Goal: Task Accomplishment & Management: Complete application form

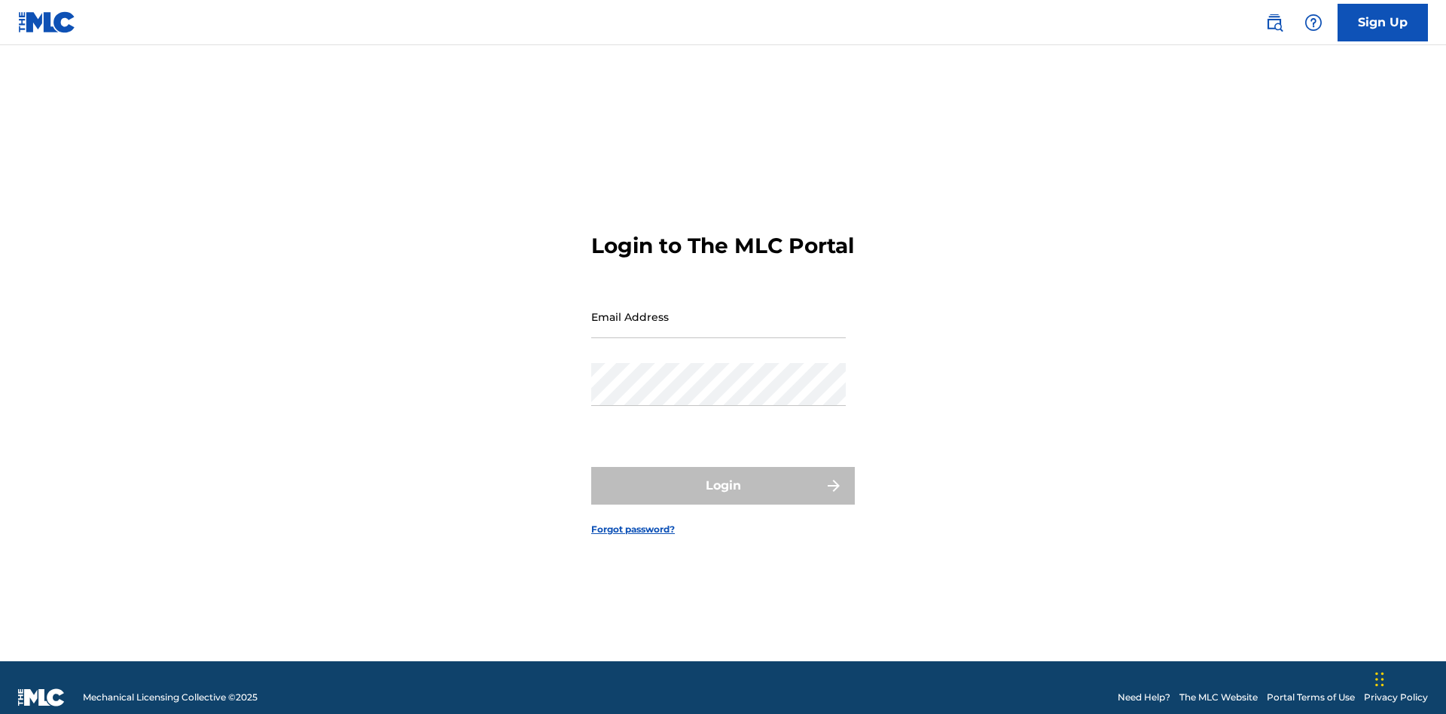
scroll to position [20, 0]
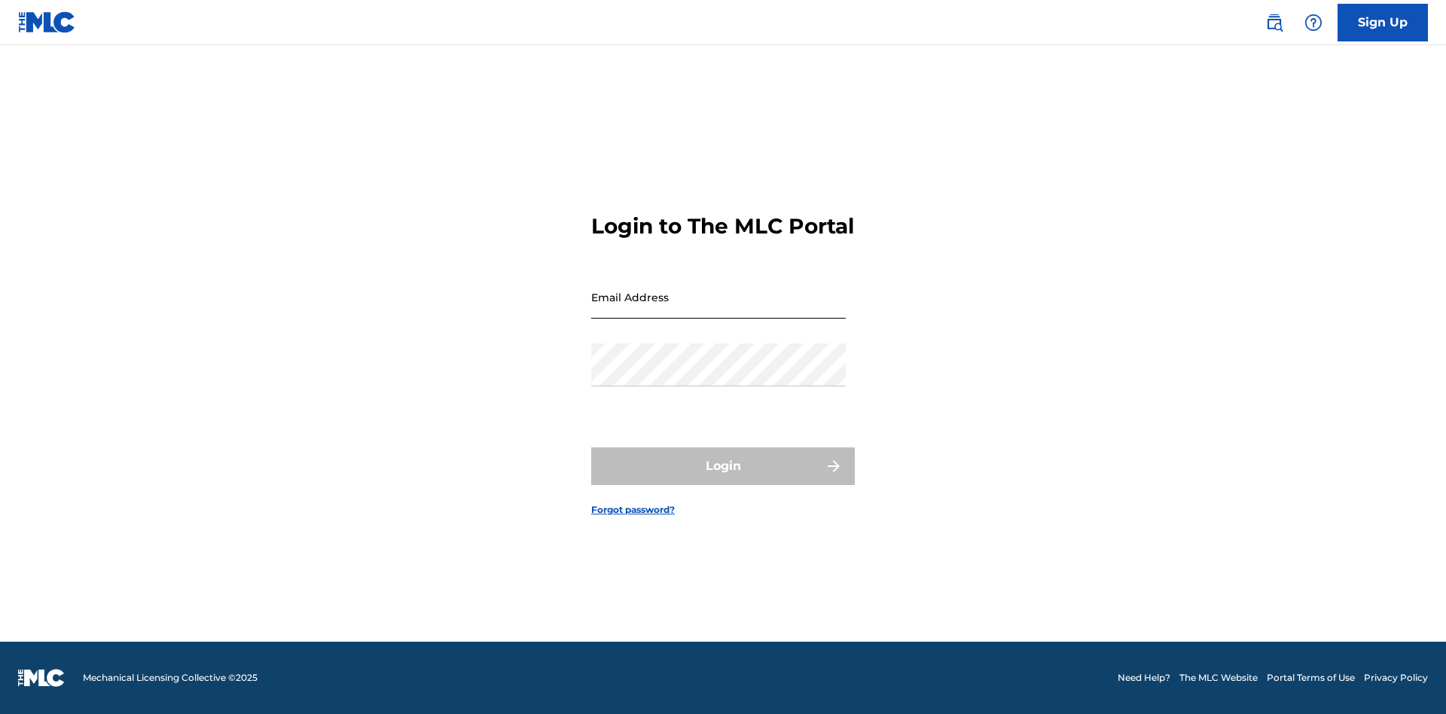
click at [719, 310] on input "Email Address" at bounding box center [718, 297] width 255 height 43
type input "[EMAIL_ADDRESS][DOMAIN_NAME]"
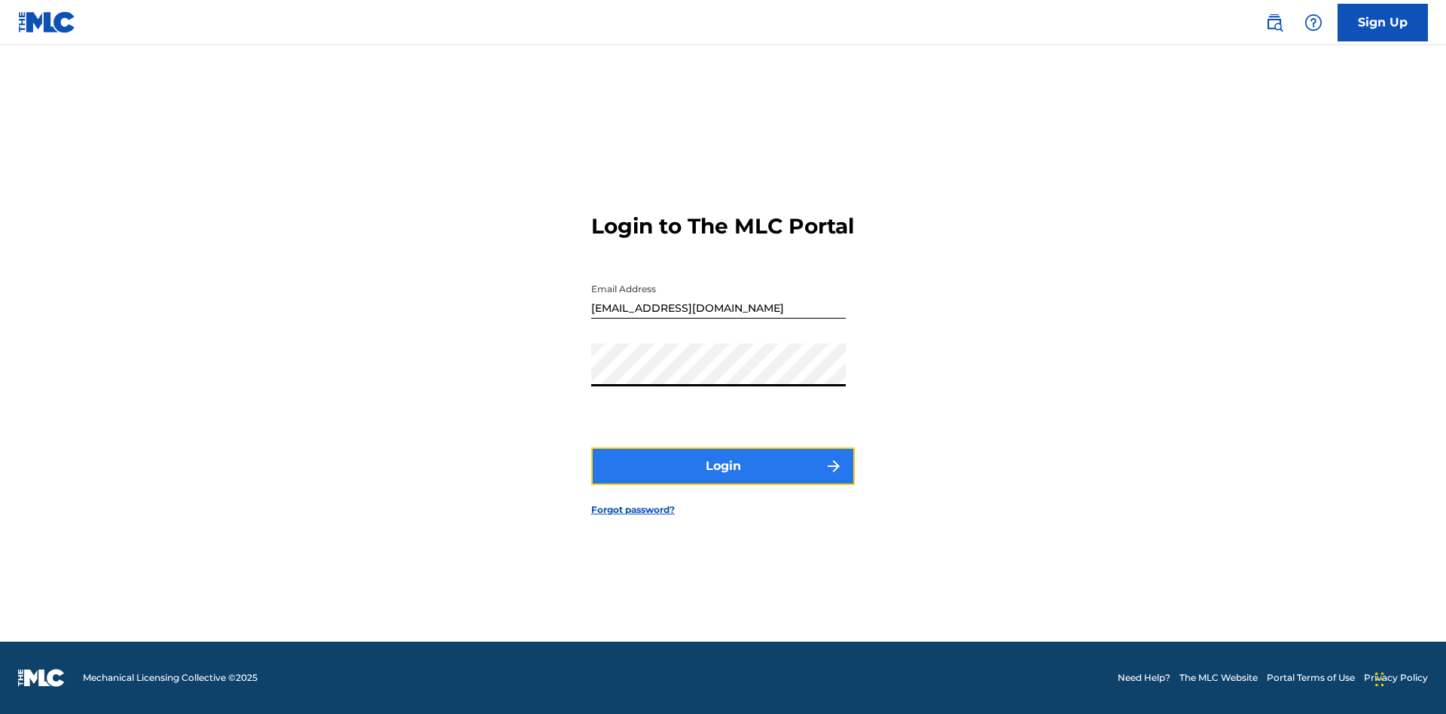
click at [723, 479] on button "Login" at bounding box center [723, 466] width 264 height 38
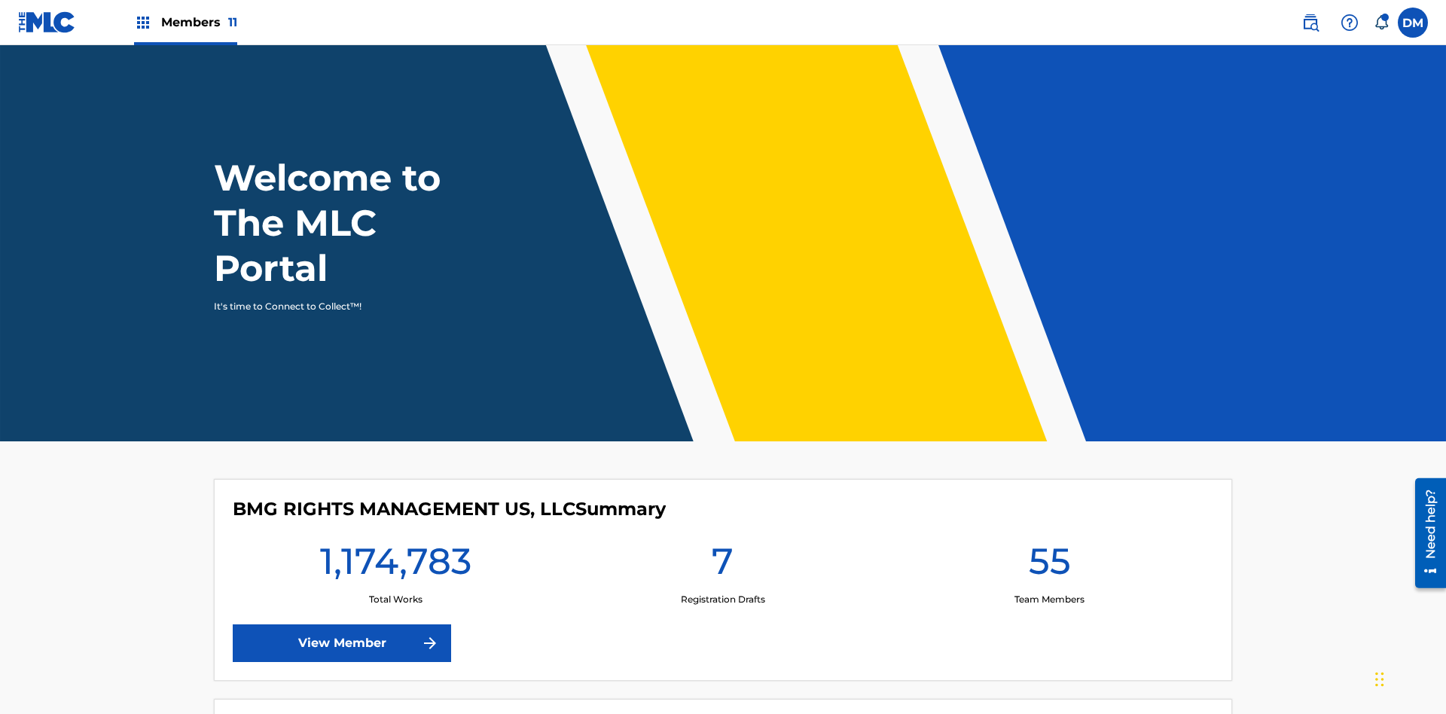
click at [185, 22] on span "Members 11" at bounding box center [199, 22] width 76 height 17
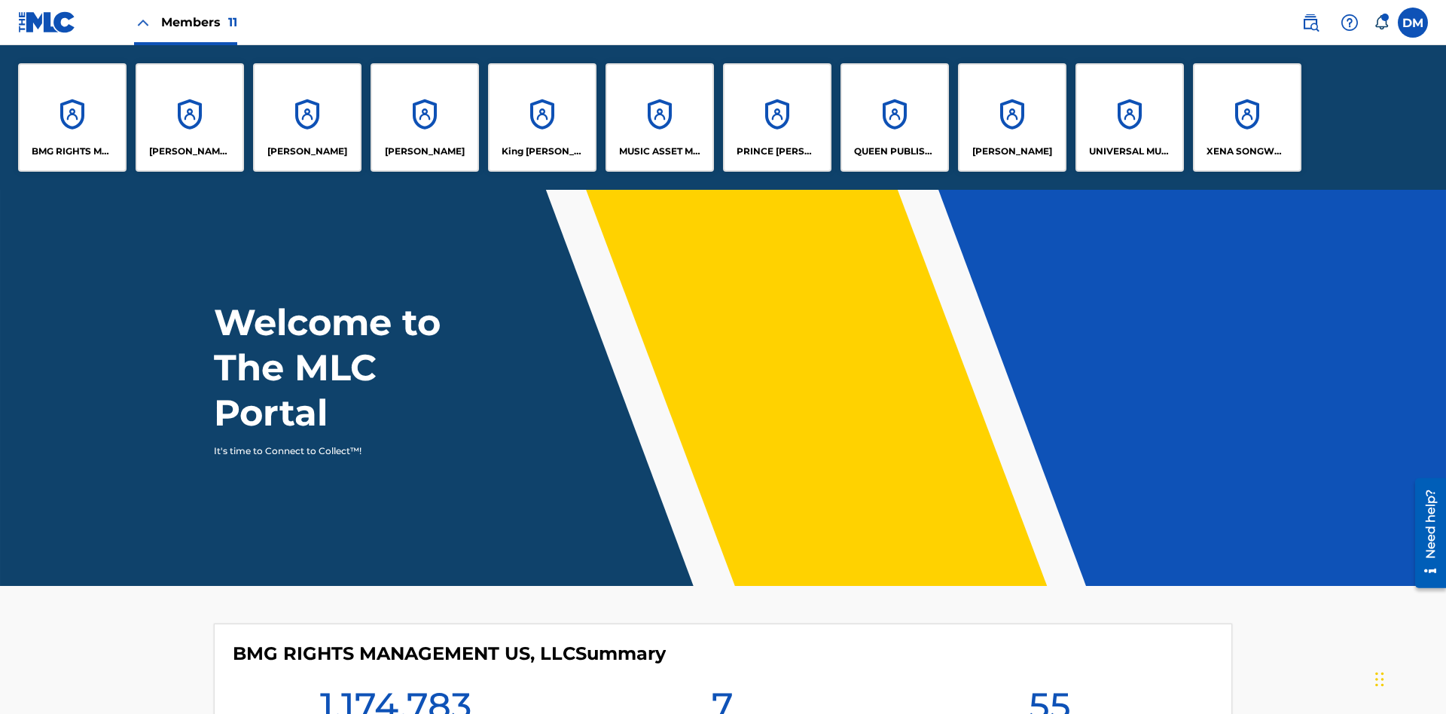
scroll to position [54, 0]
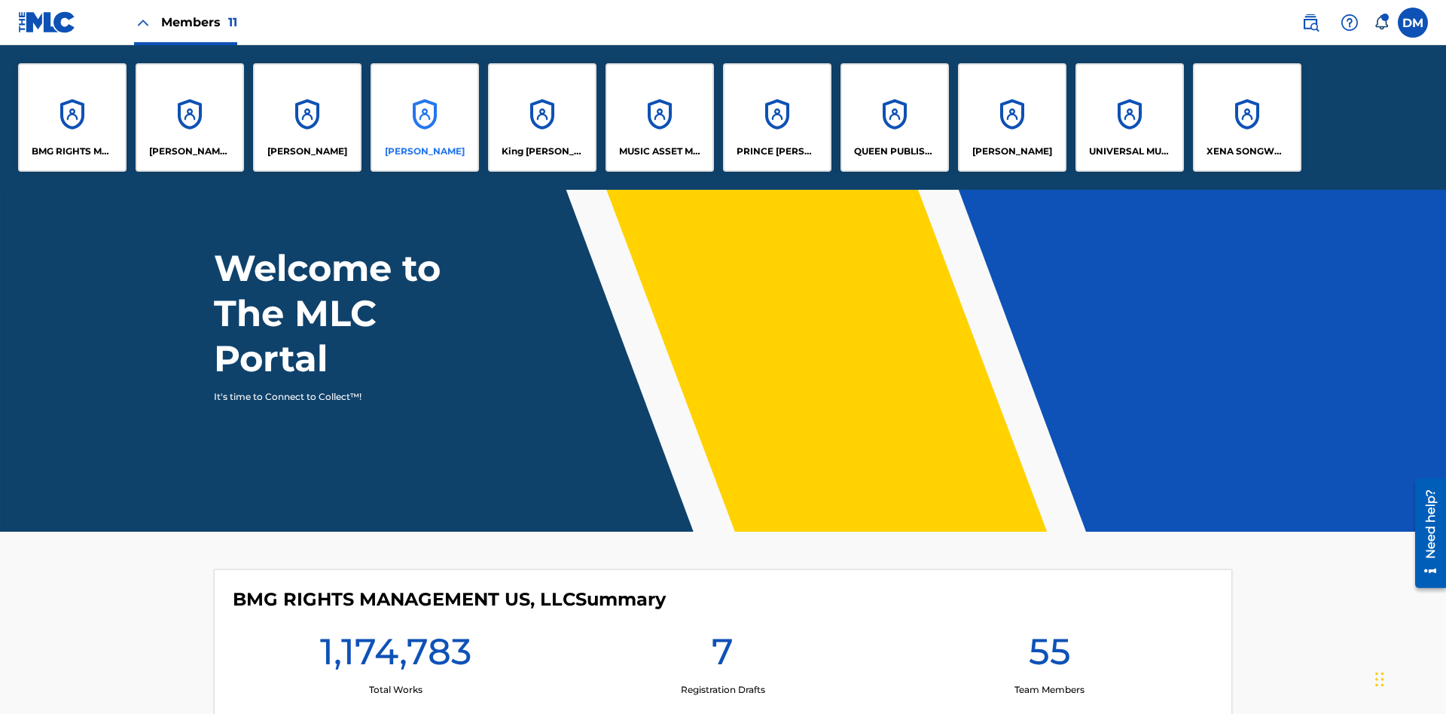
click at [425, 151] on p "[PERSON_NAME]" at bounding box center [425, 152] width 80 height 14
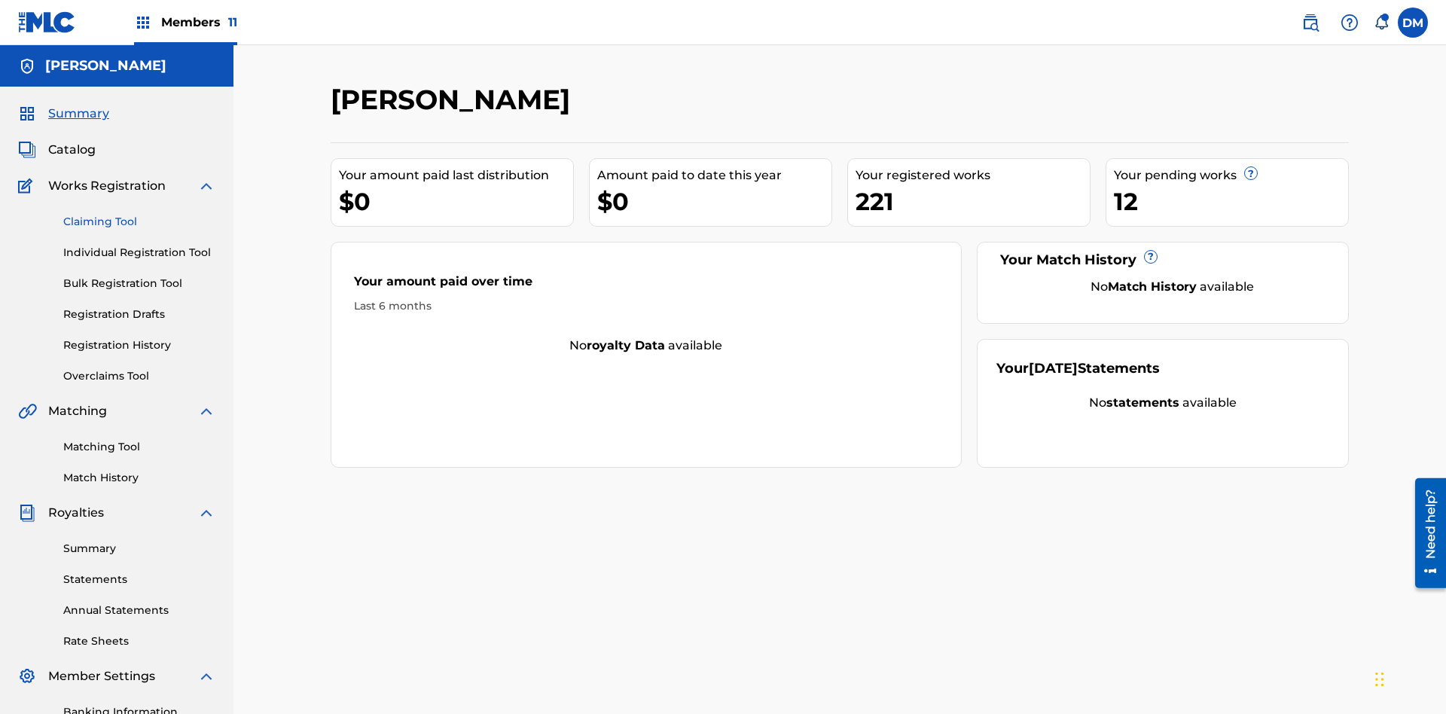
click at [139, 214] on link "Claiming Tool" at bounding box center [139, 222] width 152 height 16
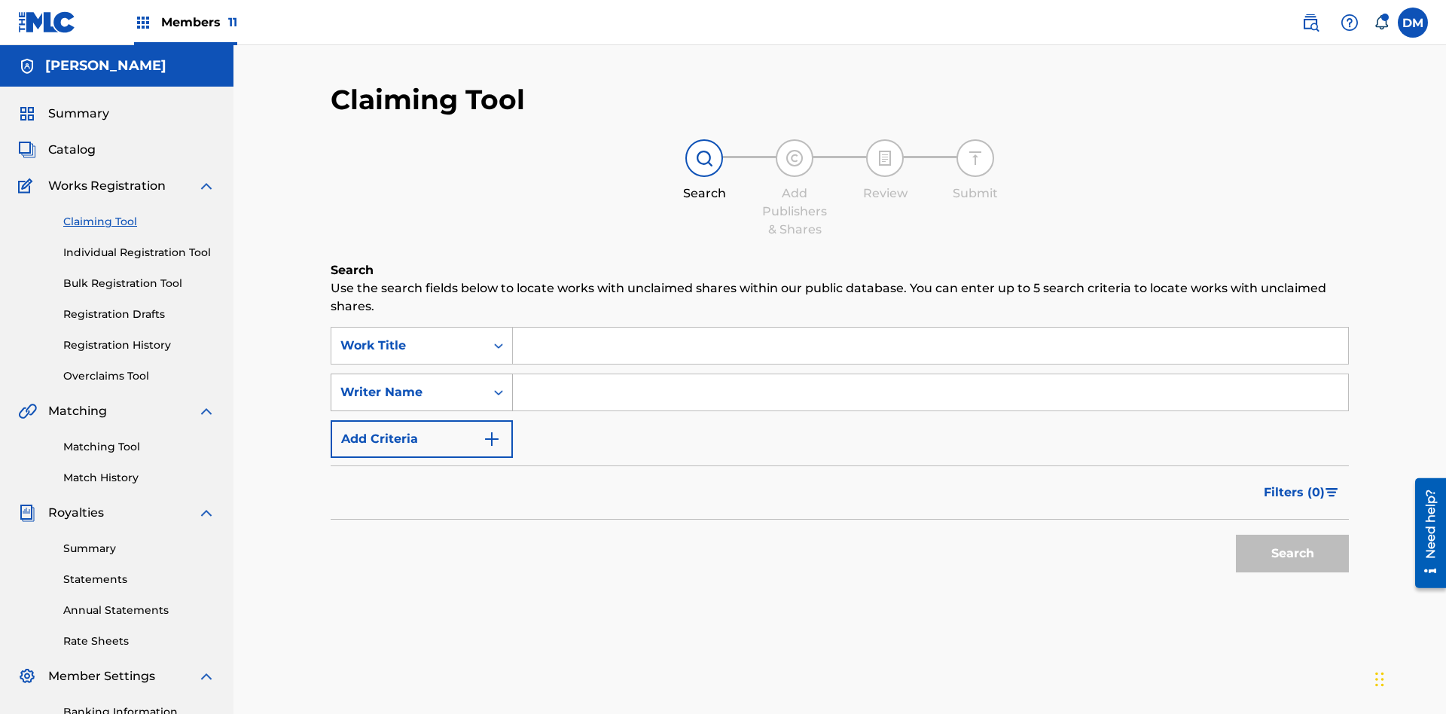
click at [408, 383] on div "Writer Name" at bounding box center [408, 392] width 136 height 18
click at [930, 328] on input "Search Form" at bounding box center [930, 346] width 835 height 36
type input "RELINQUISHMENT WORK TO BE EXHAUSTED CREATED ON [DATE]"
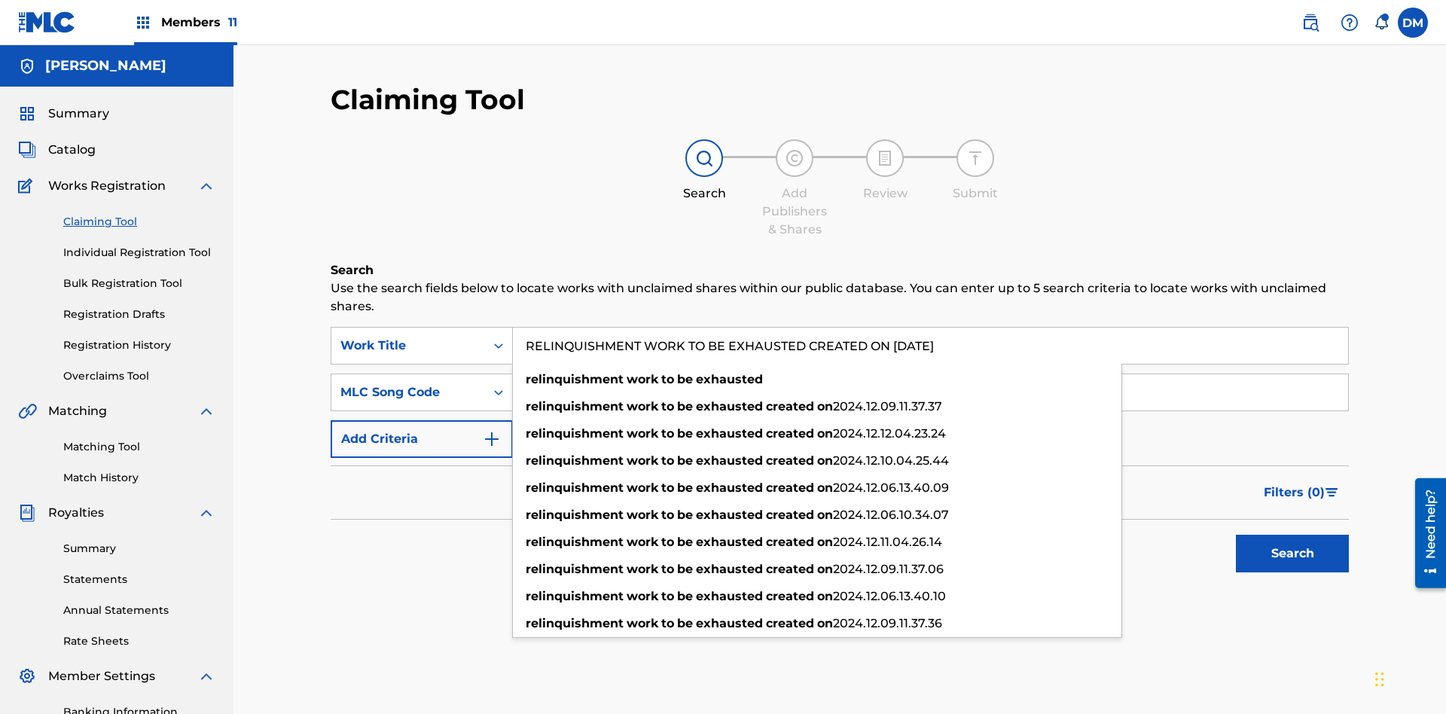
click at [930, 374] on input "Search Form" at bounding box center [930, 392] width 835 height 36
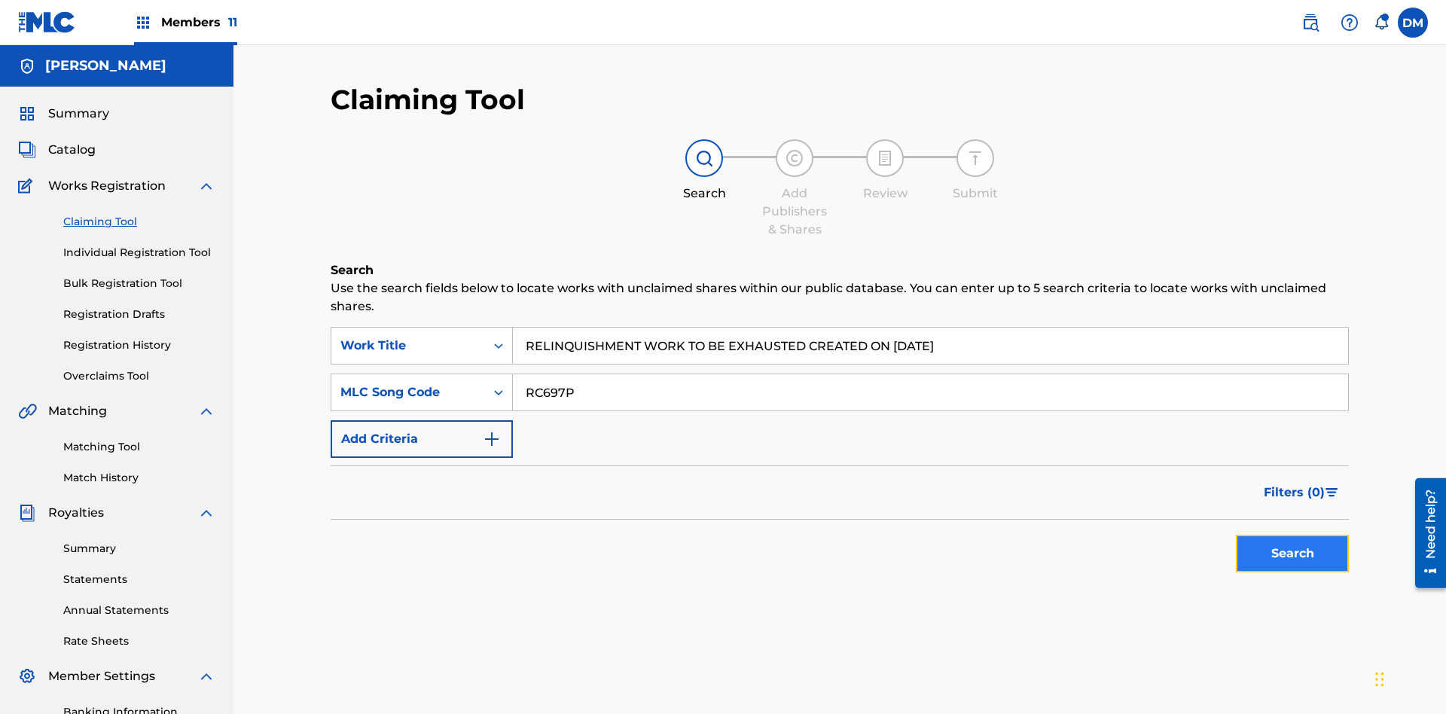
click at [1293, 535] on button "Search" at bounding box center [1292, 554] width 113 height 38
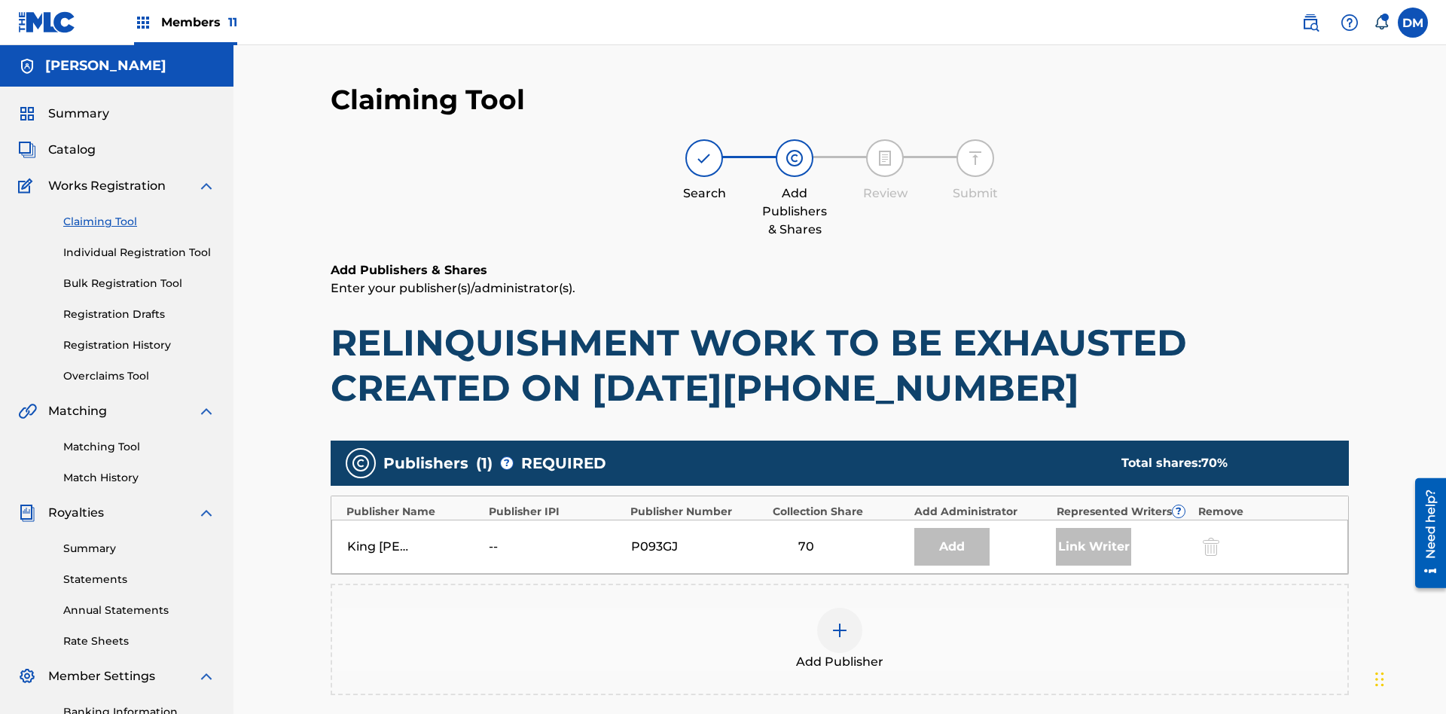
click at [840, 621] on img at bounding box center [840, 630] width 18 height 18
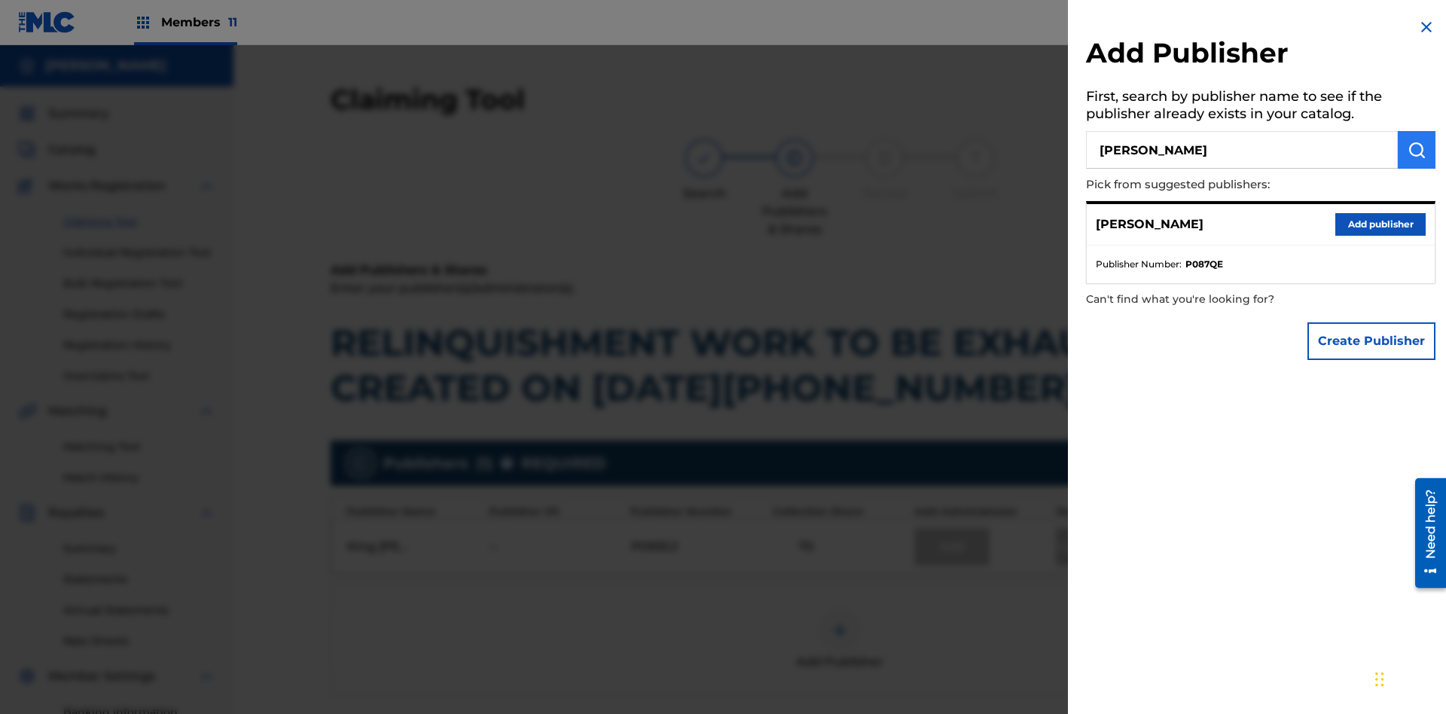
type input "[PERSON_NAME]"
click at [1417, 150] on img "submit" at bounding box center [1417, 150] width 18 height 18
click at [1381, 224] on button "Add publisher" at bounding box center [1381, 224] width 90 height 23
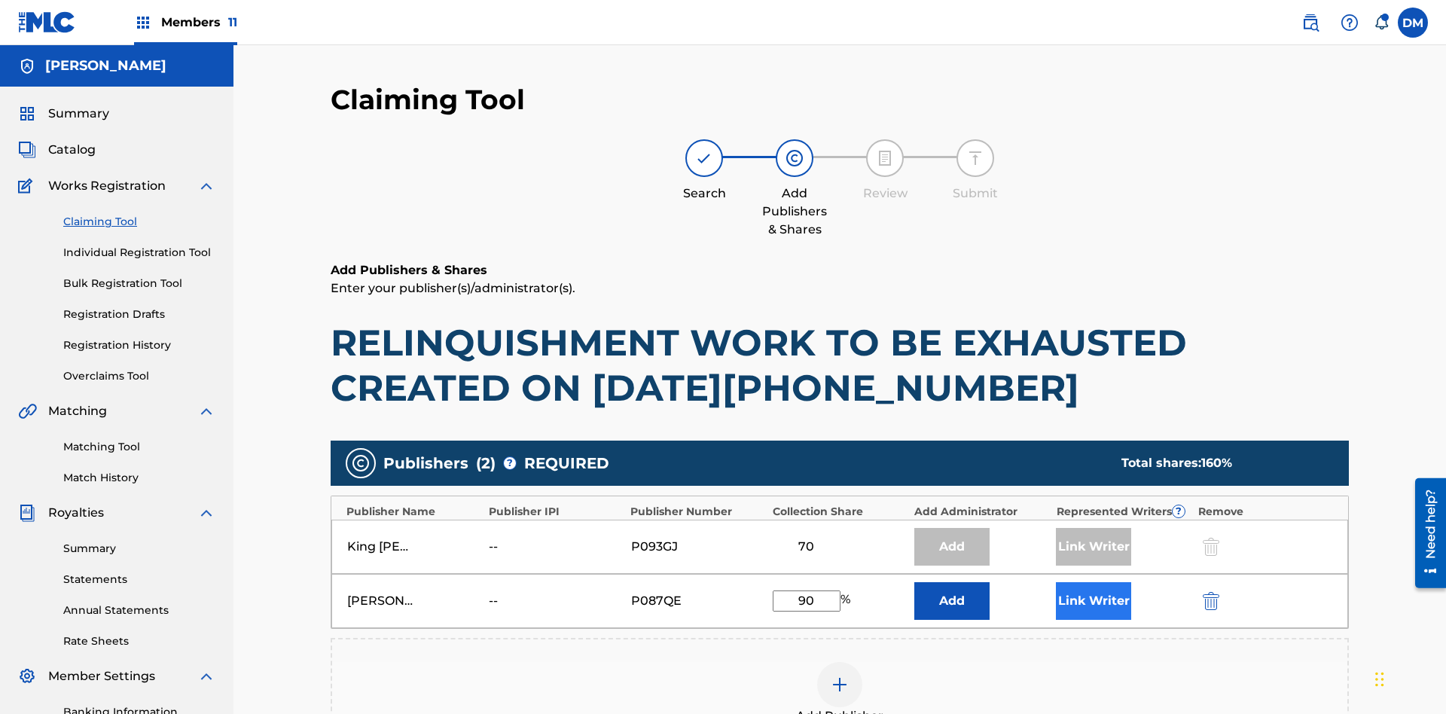
type input "90"
click at [1094, 582] on button "Link Writer" at bounding box center [1093, 601] width 75 height 38
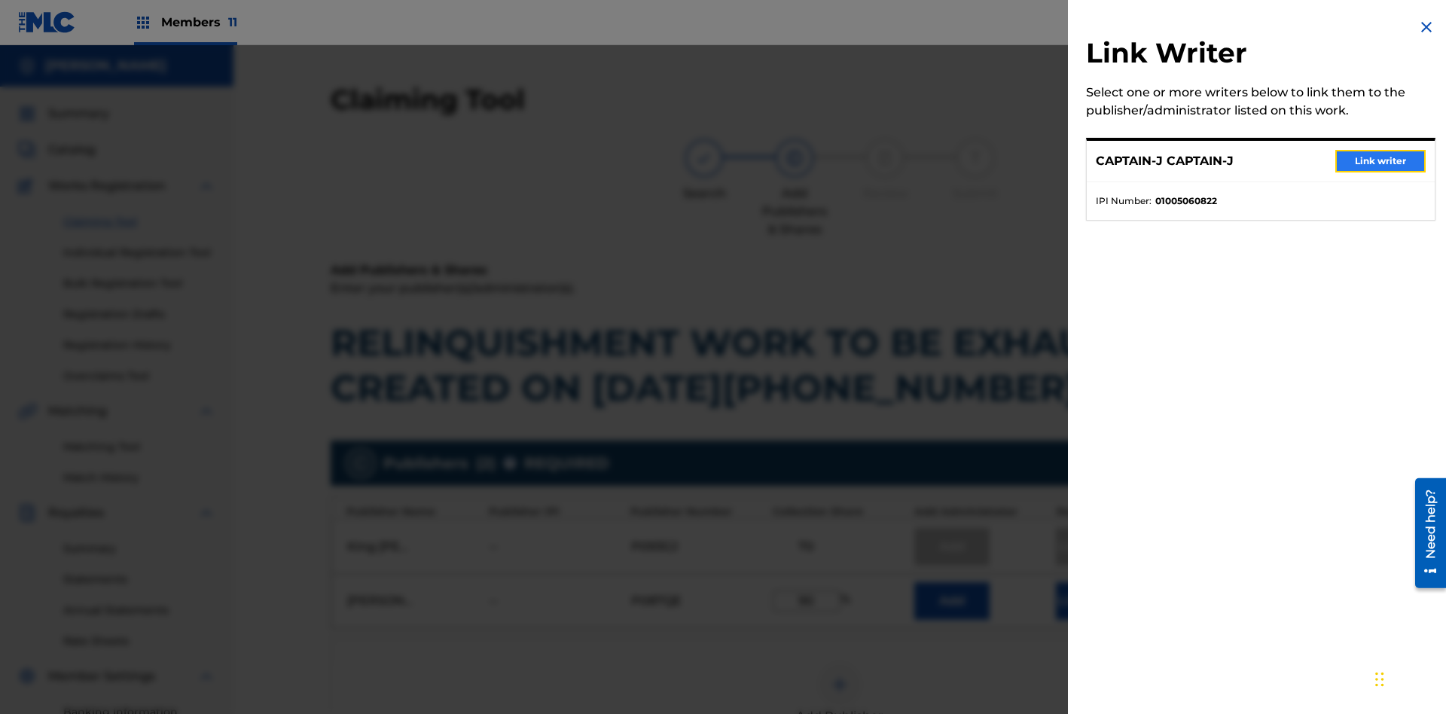
click at [1381, 161] on button "Link writer" at bounding box center [1381, 161] width 90 height 23
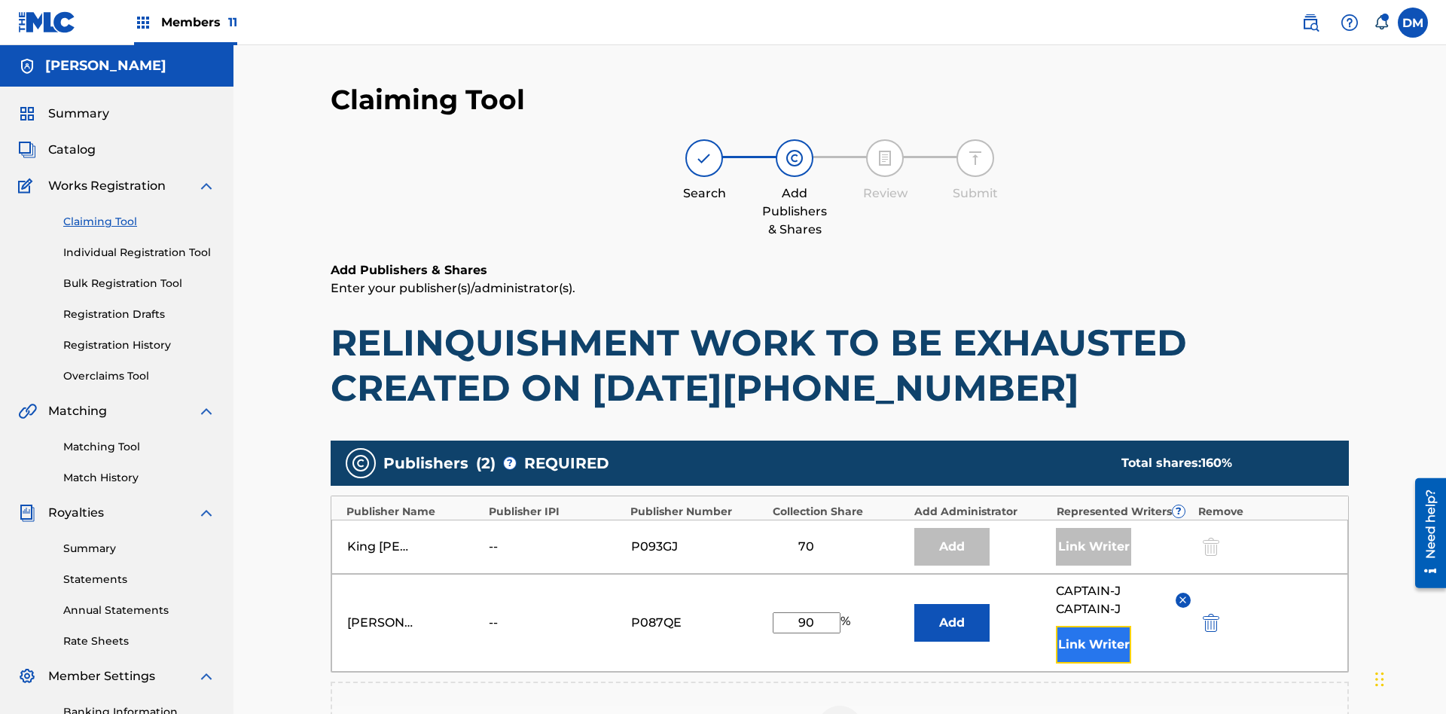
click at [1094, 626] on button "Link Writer" at bounding box center [1093, 645] width 75 height 38
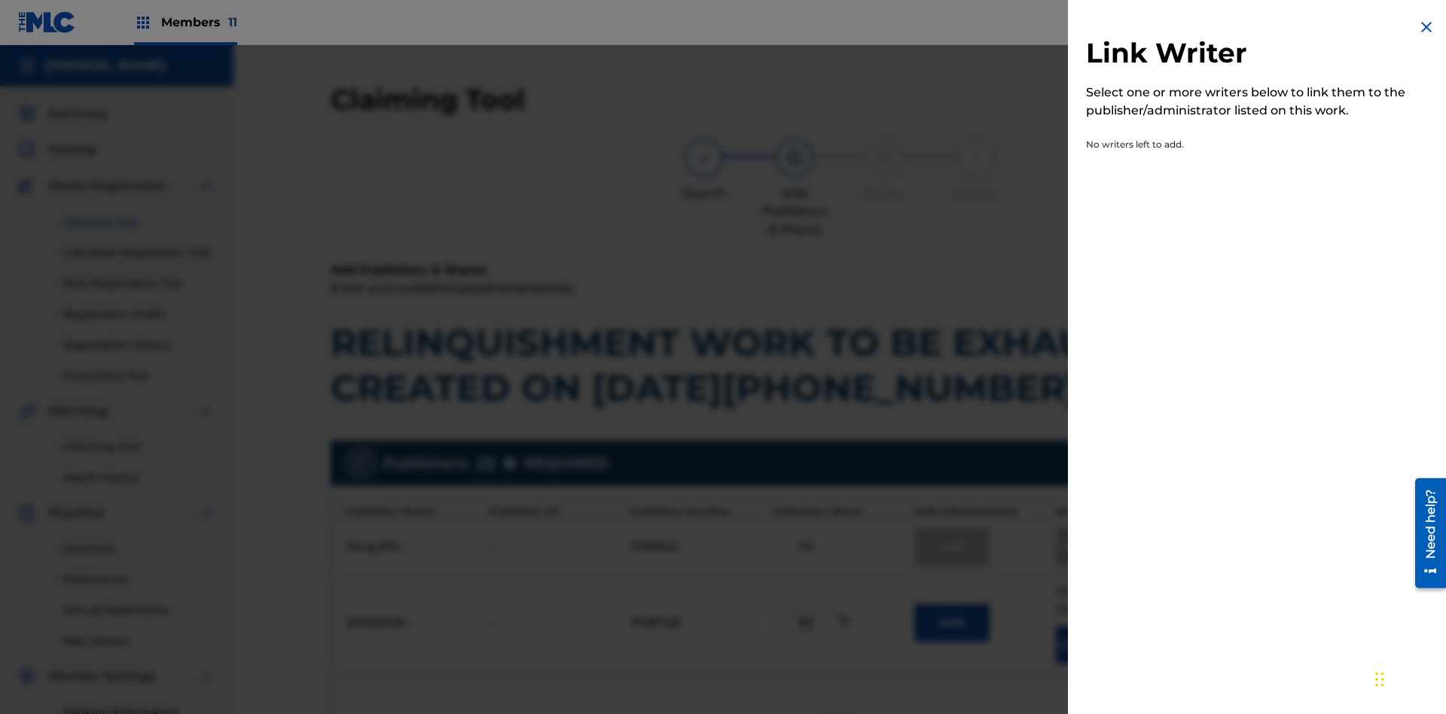
click at [1427, 27] on img at bounding box center [1427, 27] width 18 height 18
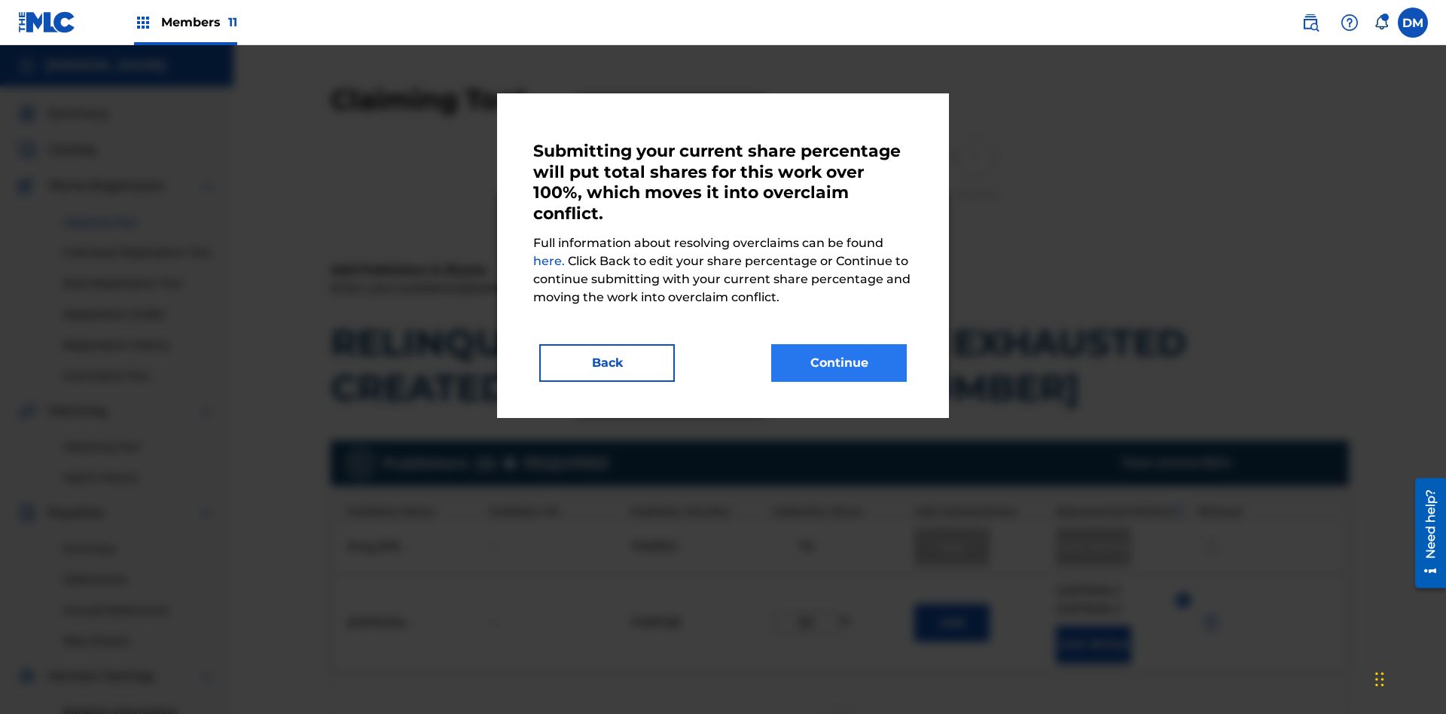
click at [839, 363] on button "Continue" at bounding box center [839, 363] width 136 height 38
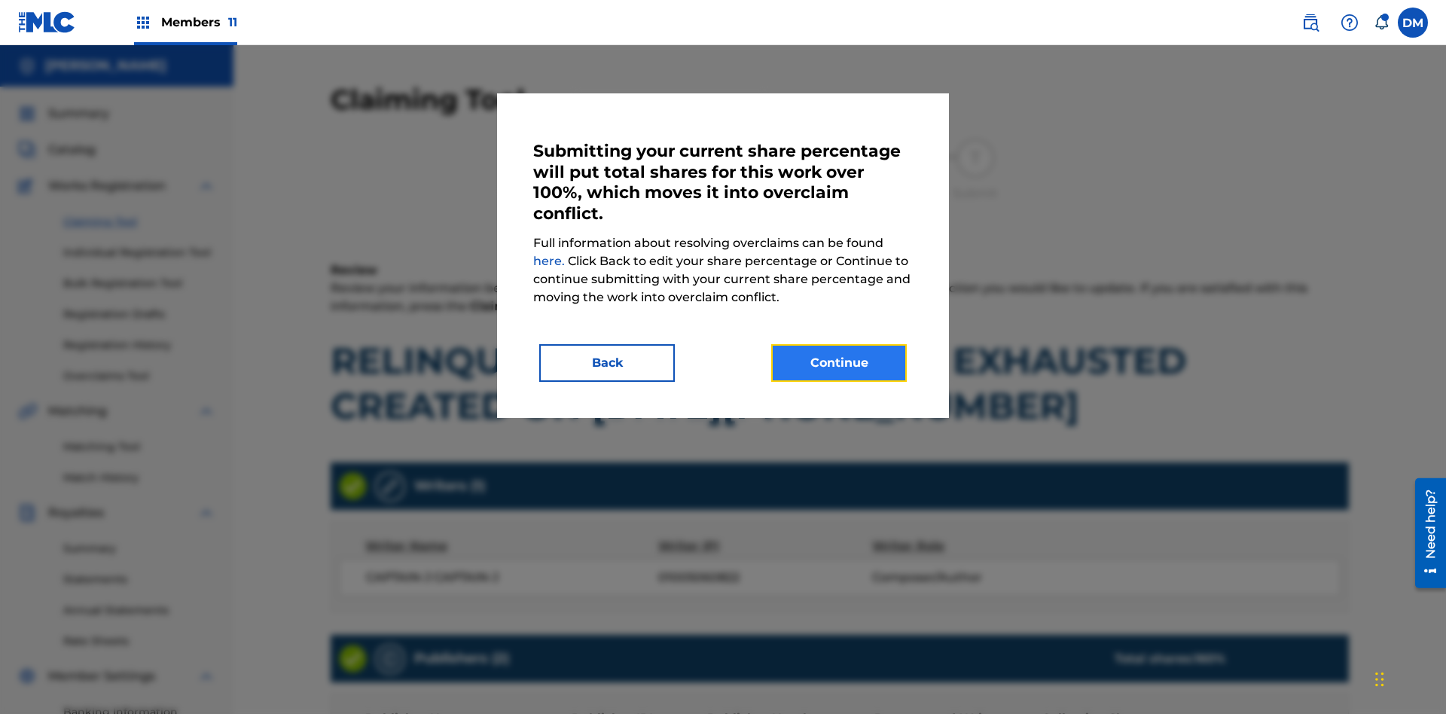
click at [839, 363] on button "Continue" at bounding box center [839, 363] width 136 height 38
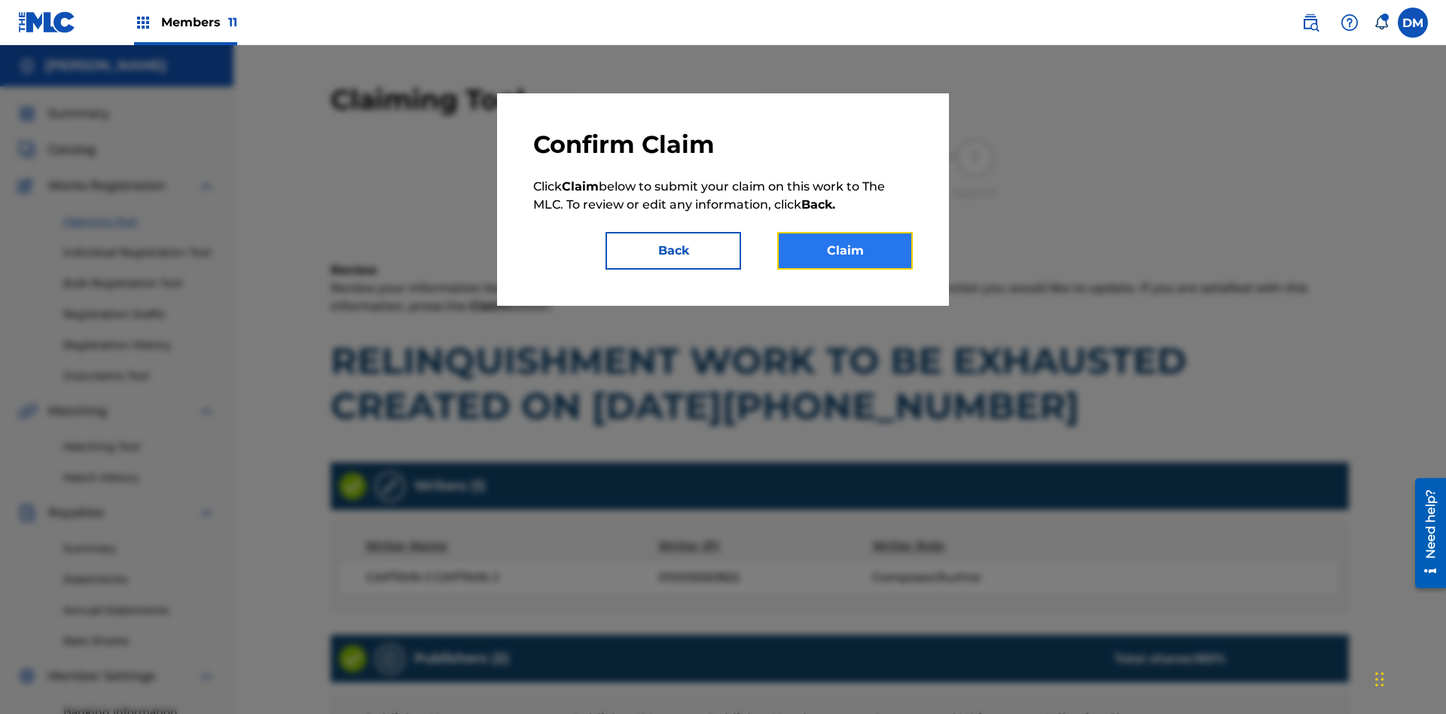
click at [845, 251] on button "Claim" at bounding box center [845, 251] width 136 height 38
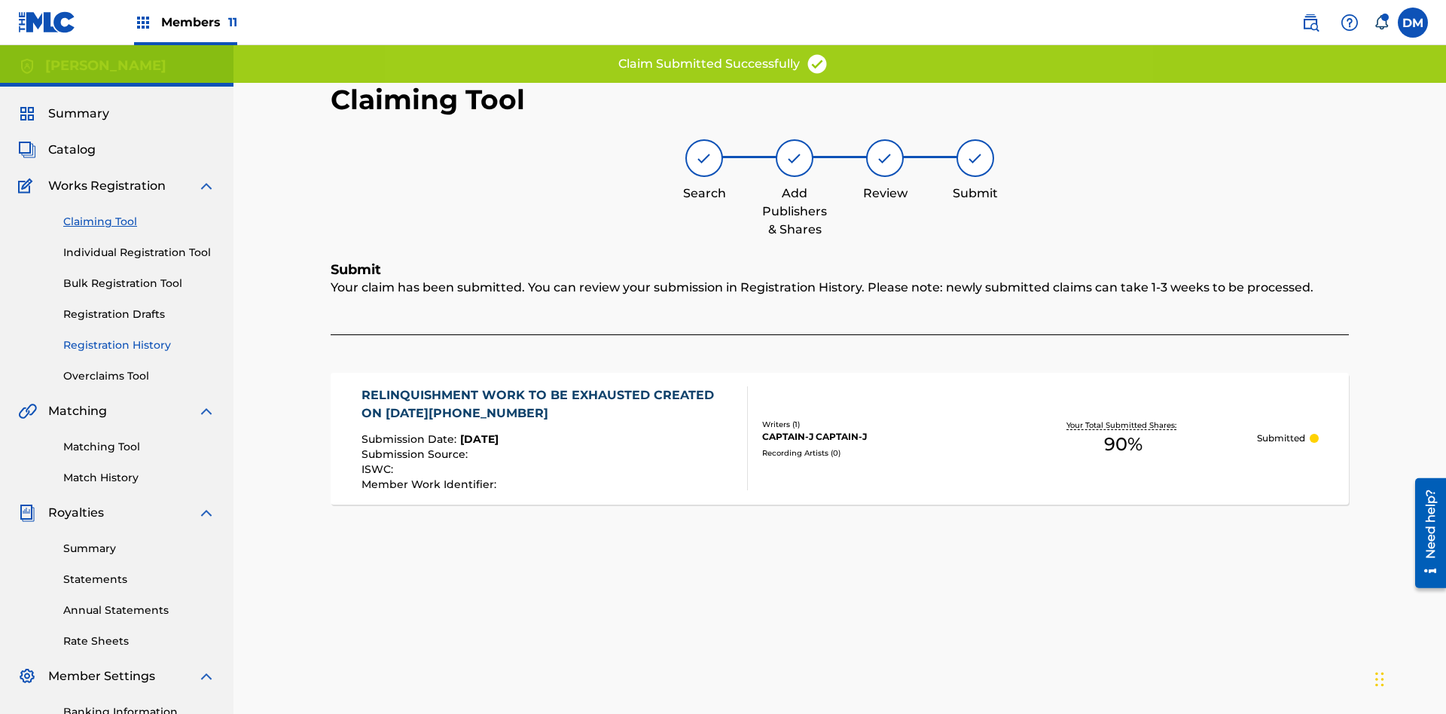
click at [139, 337] on link "Registration History" at bounding box center [139, 345] width 152 height 16
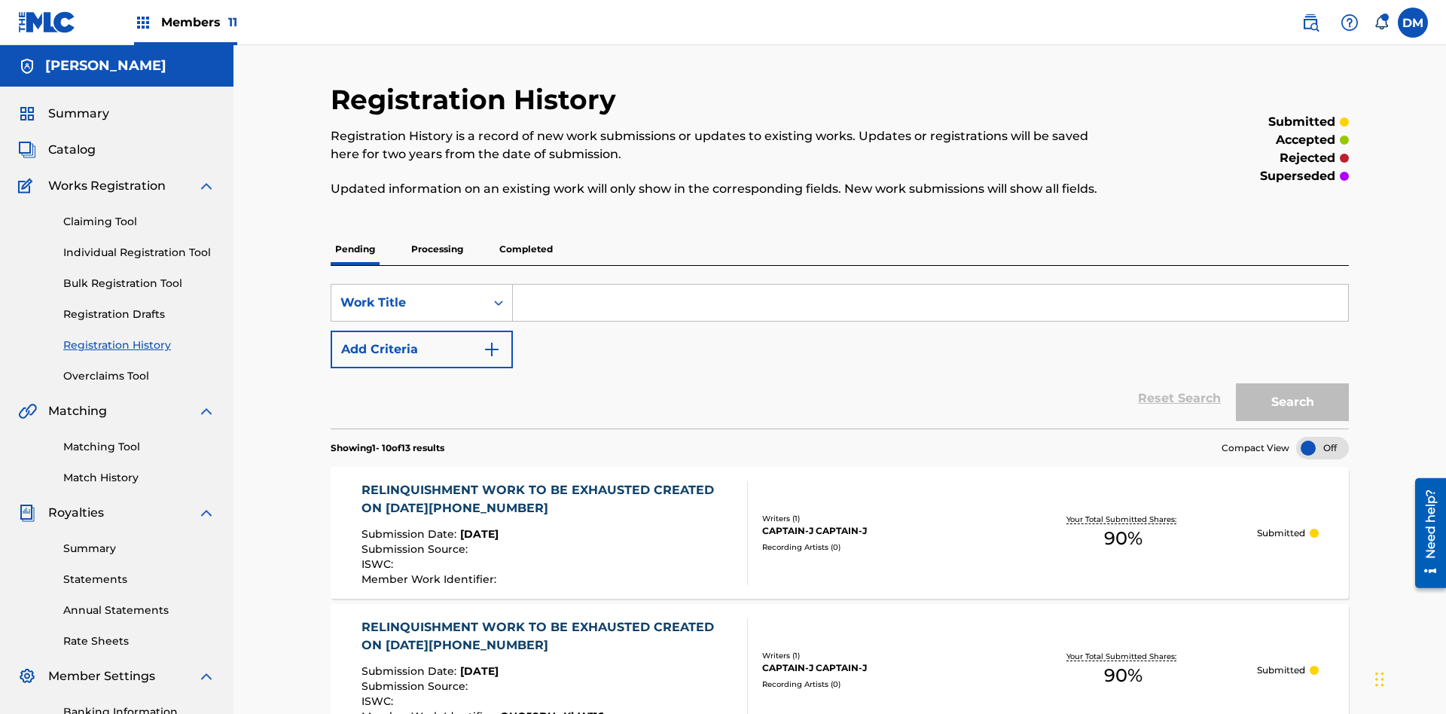
click at [930, 285] on input "Search Form" at bounding box center [930, 303] width 835 height 36
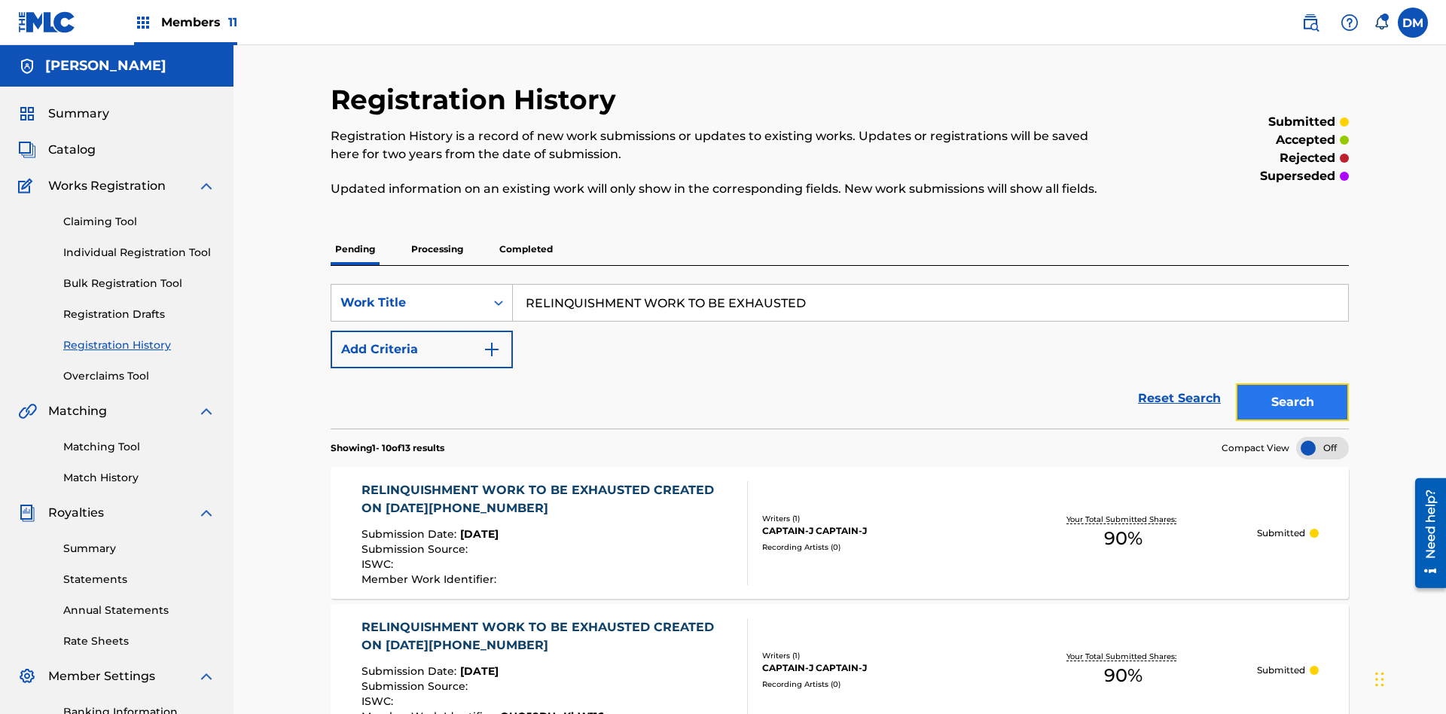
click at [1293, 383] on button "Search" at bounding box center [1292, 402] width 113 height 38
click at [840, 524] on div "CAPTAIN-J CAPTAIN-J" at bounding box center [875, 531] width 227 height 14
